Goal: Complete application form

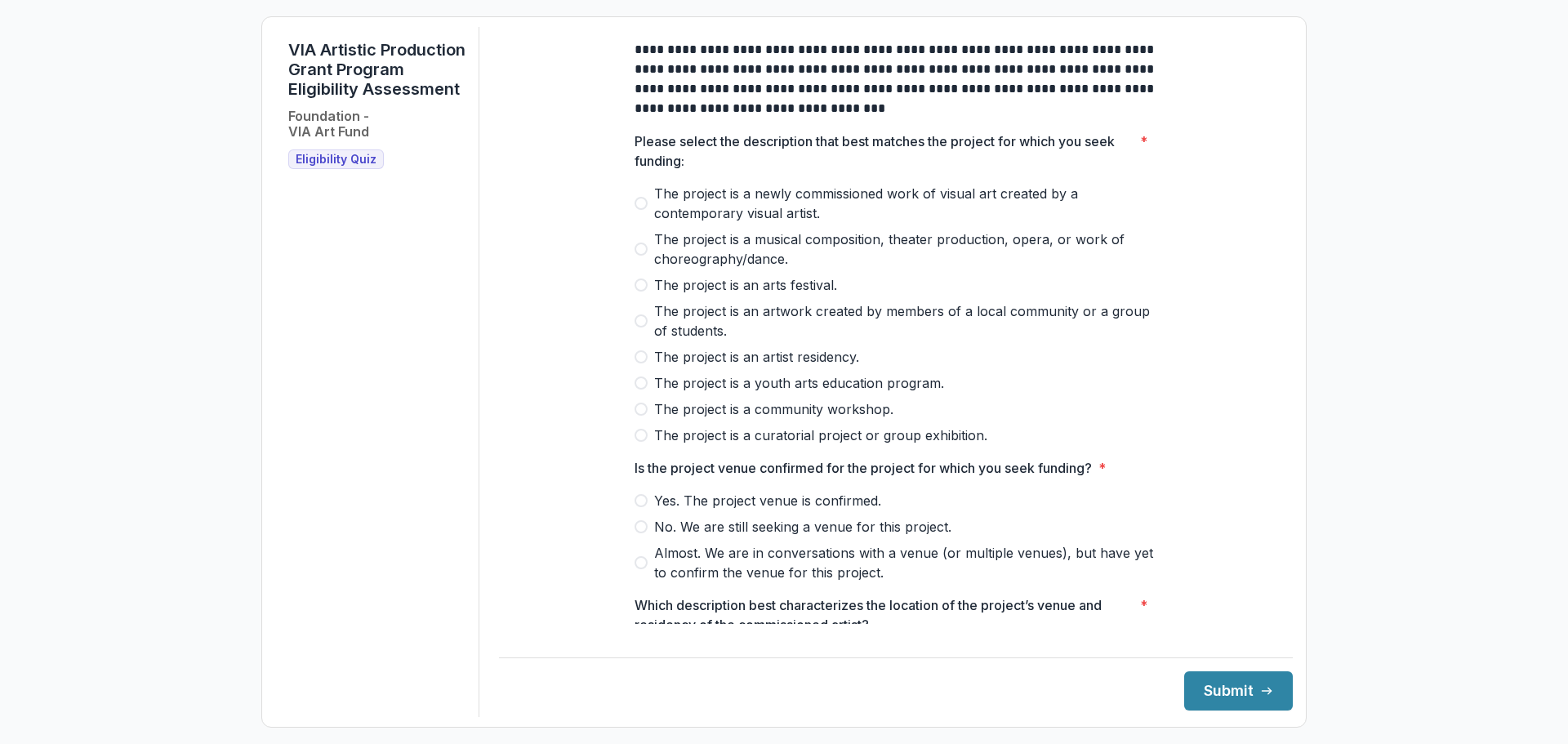
click at [635, 222] on label "The project is a newly commissioned work of visual art created by a contemporar…" at bounding box center [896, 203] width 522 height 39
click at [636, 507] on span at bounding box center [641, 500] width 13 height 13
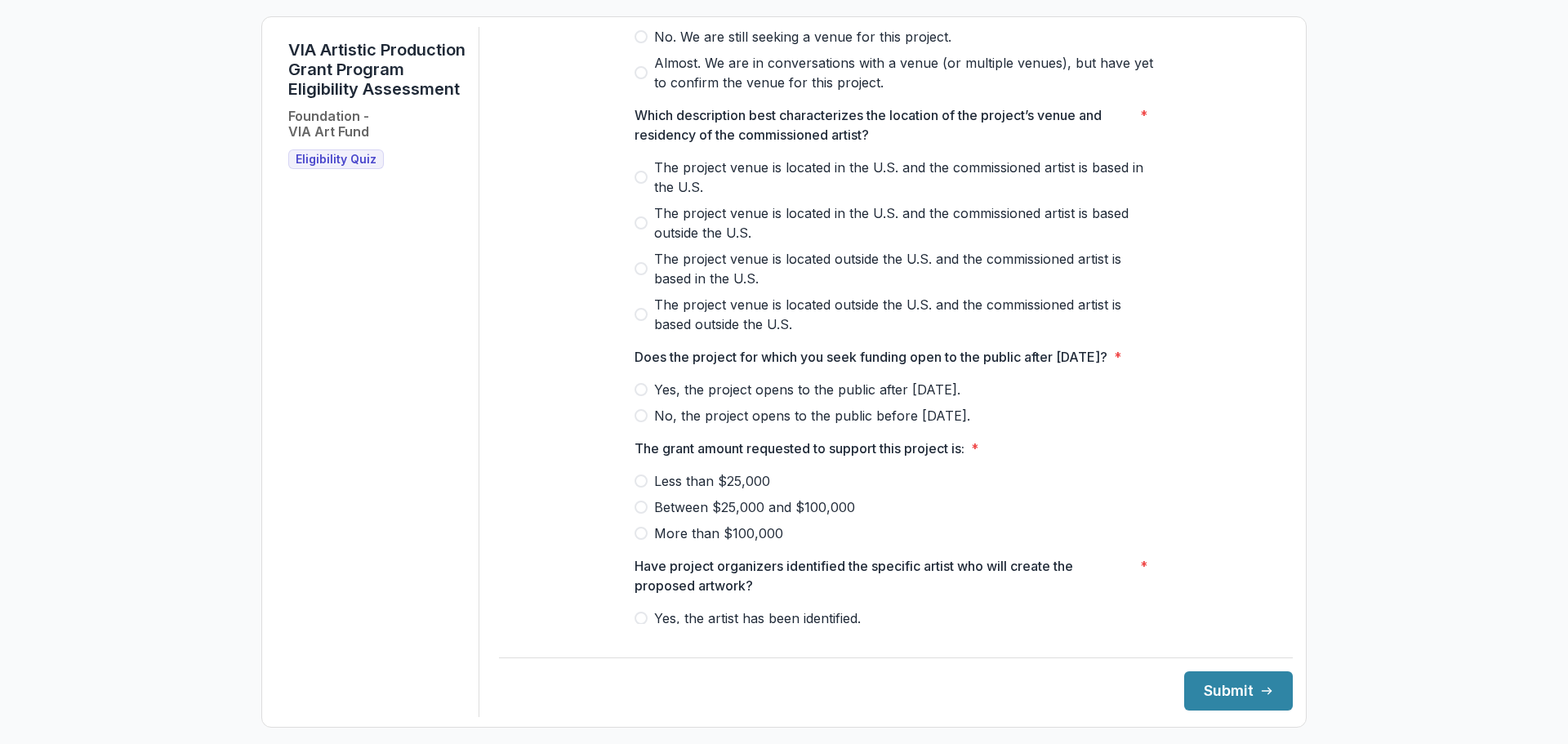
scroll to position [566, 0]
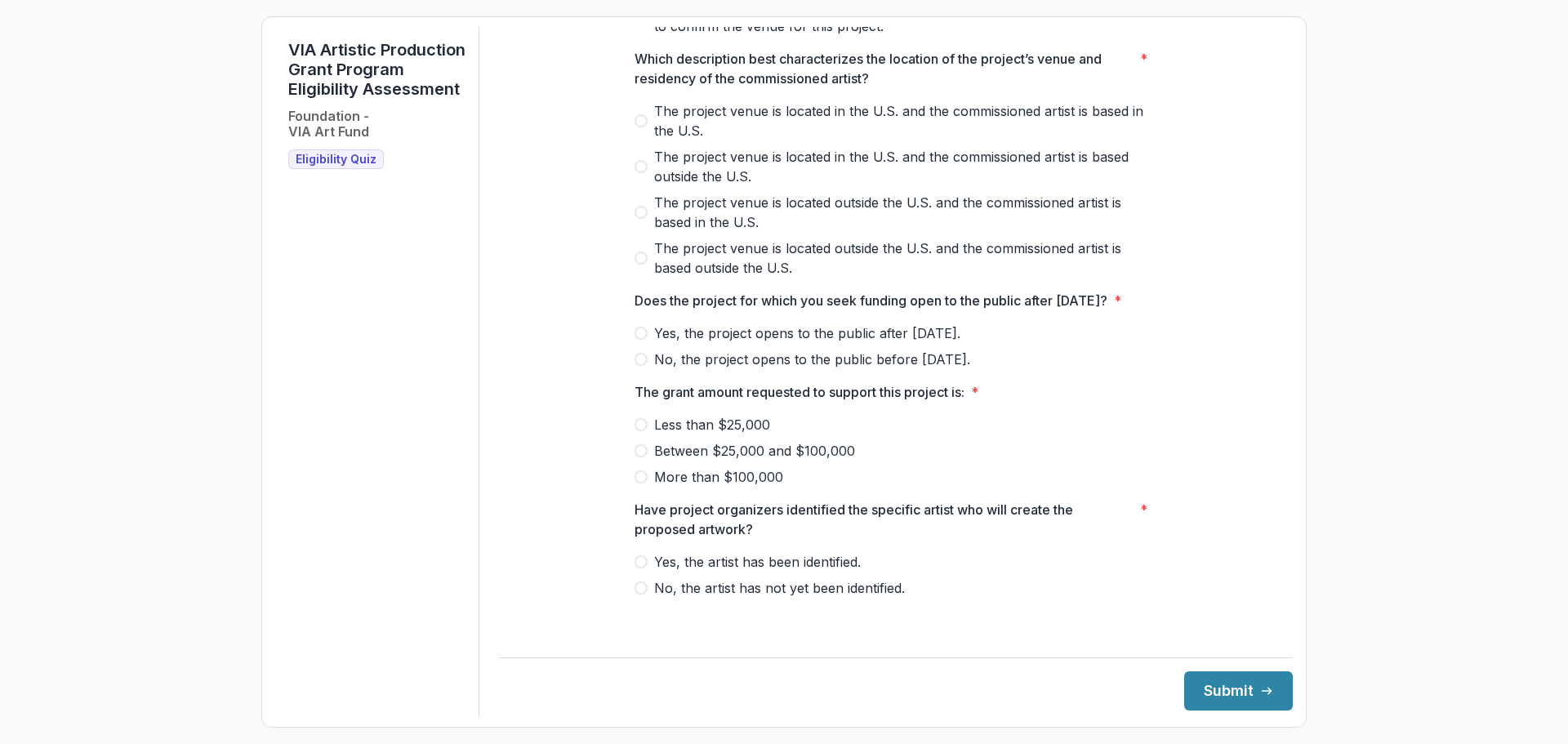
click at [635, 114] on span at bounding box center [641, 120] width 13 height 13
click at [338, 166] on span "Eligibility Quiz" at bounding box center [336, 159] width 81 height 14
click at [635, 339] on span at bounding box center [641, 332] width 13 height 13
click at [636, 431] on span at bounding box center [641, 424] width 13 height 13
click at [646, 572] on label "Yes, the artist has been identified." at bounding box center [896, 561] width 522 height 20
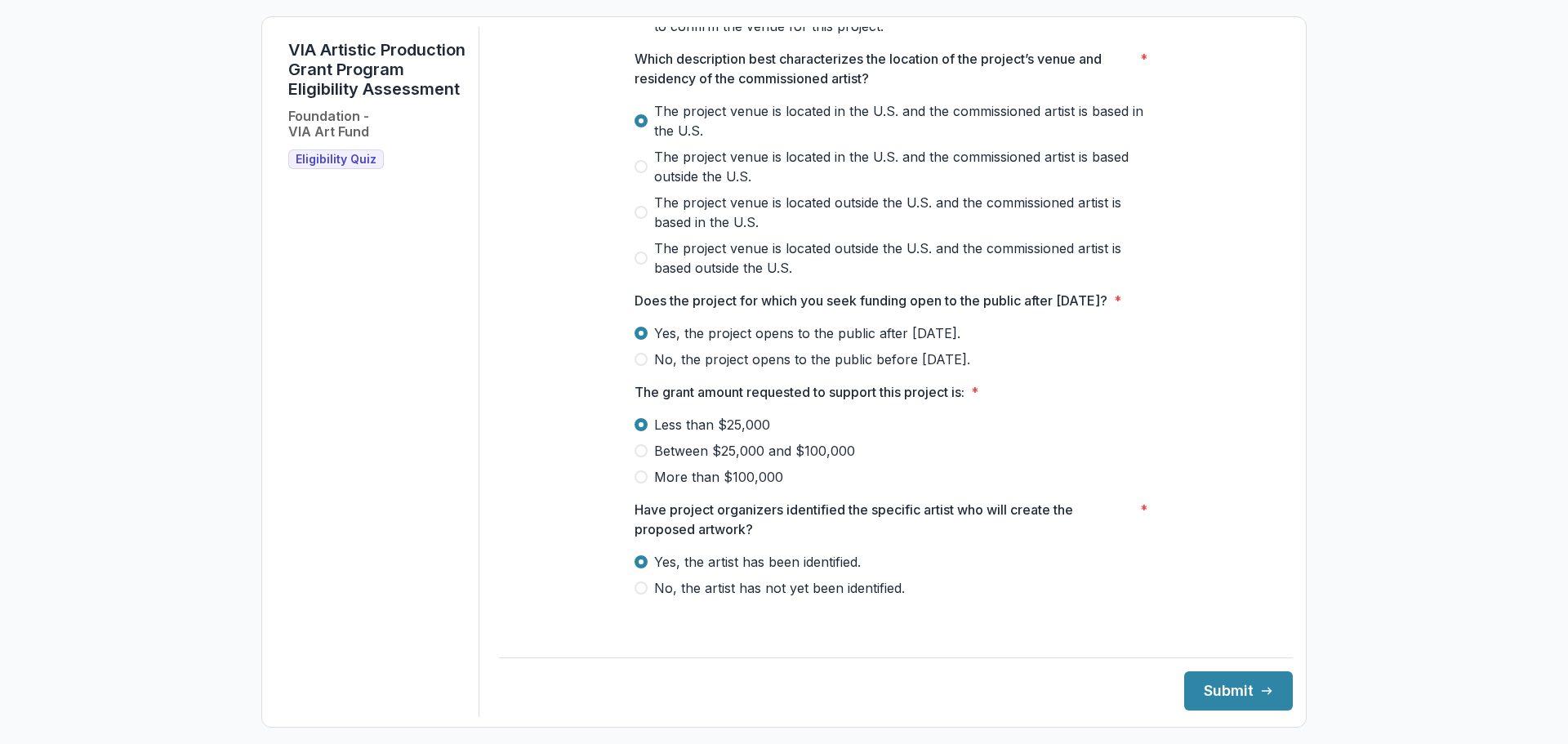
click at [639, 457] on span at bounding box center [641, 450] width 13 height 13
click at [640, 431] on span at bounding box center [641, 424] width 13 height 13
click at [639, 457] on span at bounding box center [641, 450] width 13 height 13
click at [1220, 689] on button "Submit" at bounding box center [1238, 690] width 109 height 39
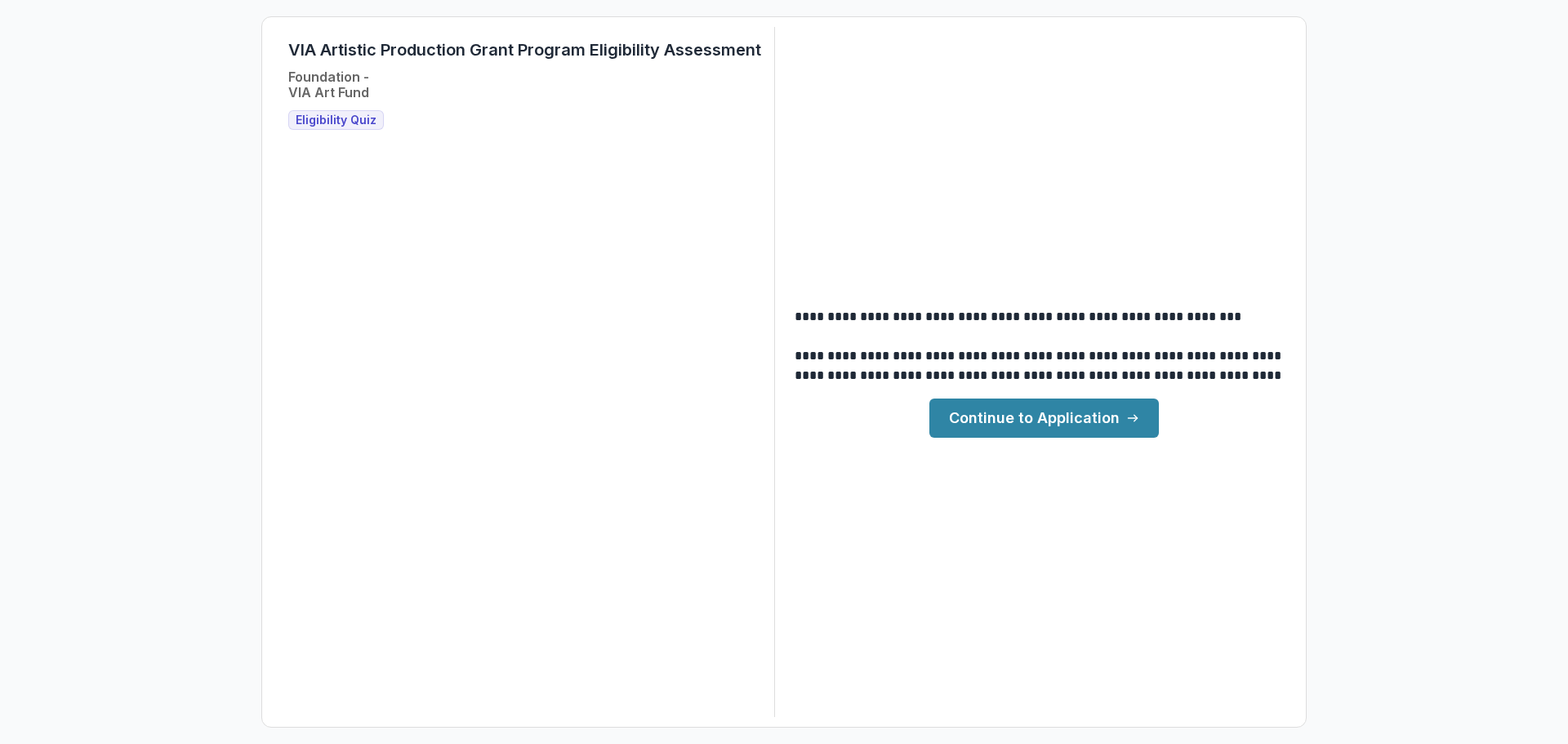
click at [1001, 421] on link "Continue to Application" at bounding box center [1044, 418] width 230 height 39
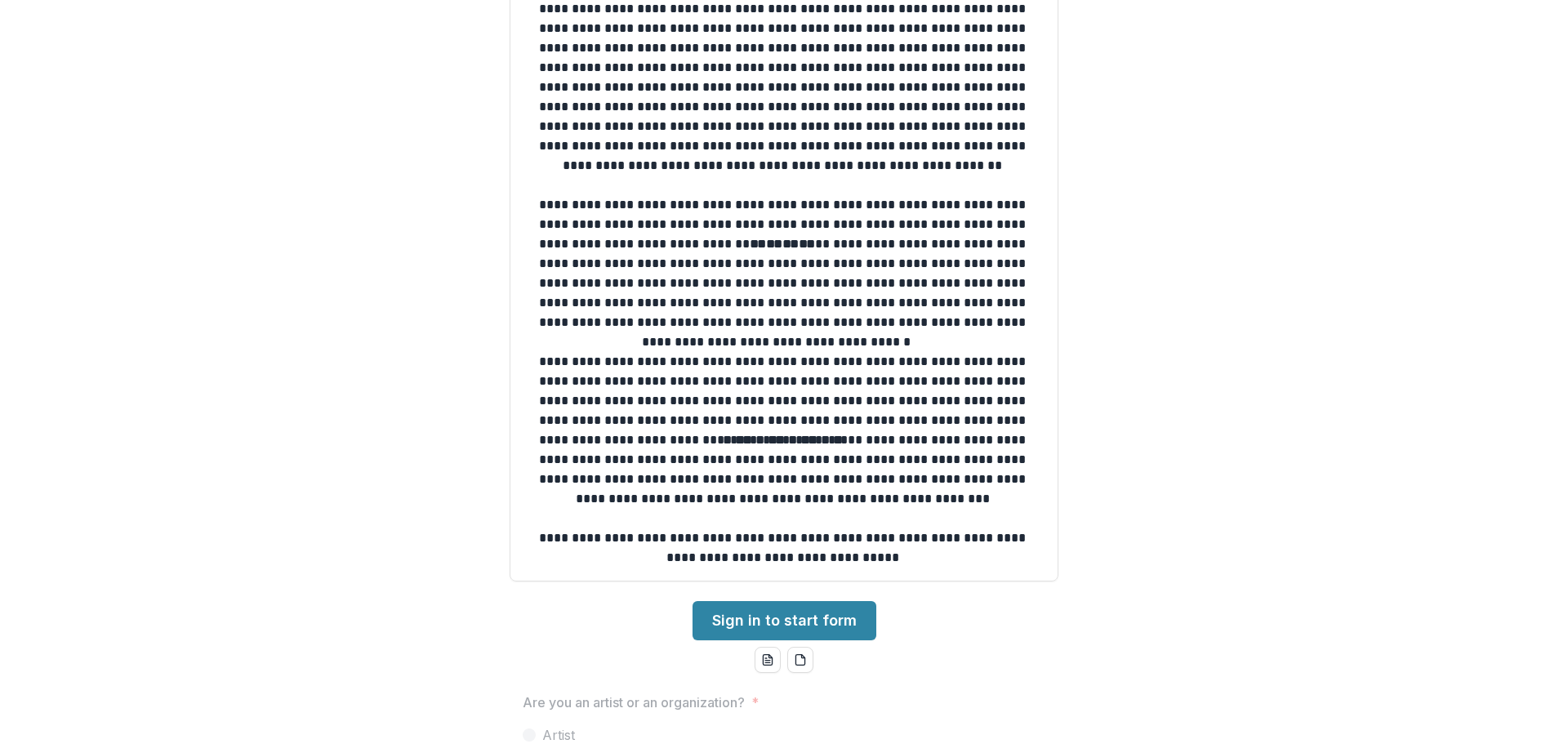
scroll to position [338, 0]
